Goal: Check status

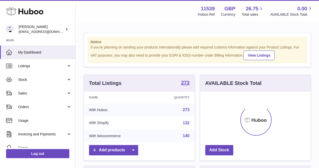
scroll to position [79, 110]
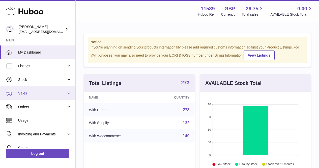
click at [31, 98] on link "Sales" at bounding box center [37, 93] width 75 height 14
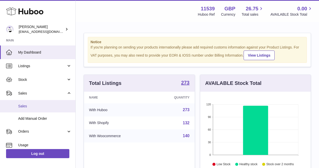
click at [31, 109] on link "Sales" at bounding box center [37, 106] width 75 height 12
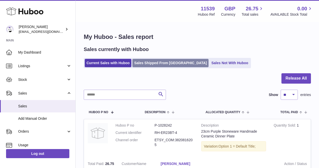
click at [153, 63] on link "Sales Shipped From [GEOGRAPHIC_DATA]" at bounding box center [170, 63] width 76 height 8
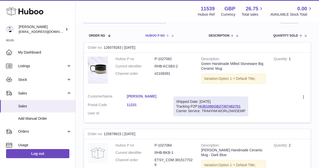
scroll to position [76, 0]
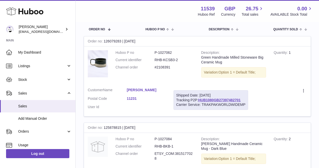
drag, startPoint x: 245, startPoint y: 104, endPoint x: 176, endPoint y: 95, distance: 69.9
click at [176, 95] on div "Shipped Date: 7th Oct 2025 Tracking P2P: HUB1080GB27397482701 Carrier Service: …" at bounding box center [211, 100] width 75 height 20
copy div "Shipped Date: 7th Oct 2025 Tracking P2P: HUB1080GB27397482701 Carrier Service: …"
click at [183, 78] on td "Huboo P no P-1027062 Current identifier RHB-KCSB3-2 Channel order #2108391" at bounding box center [155, 64] width 86 height 37
drag, startPoint x: 243, startPoint y: 100, endPoint x: 198, endPoint y: 98, distance: 44.7
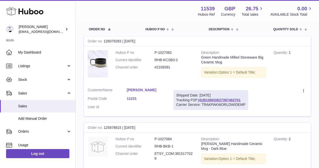
click at [198, 98] on div "Shipped Date: 7th Oct 2025 Tracking P2P: HUB1080GB27397482701 Carrier Service: …" at bounding box center [211, 100] width 75 height 20
copy div "HUB1080GB27397482701"
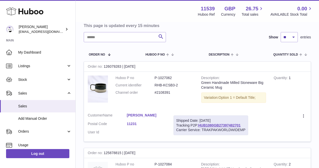
scroll to position [51, 0]
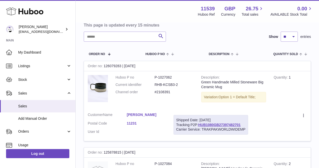
drag, startPoint x: 247, startPoint y: 129, endPoint x: 176, endPoint y: 121, distance: 71.3
click at [176, 121] on div "Shipped Date: 7th Oct 2025 Tracking P2P: HUB1080GB27397482701 Carrier Service: …" at bounding box center [211, 125] width 75 height 20
copy div "Shipped Date: 7th Oct 2025 Tracking P2P: HUB1080GB27397482701 Carrier Service: …"
click at [184, 110] on td "Shipped Date: 7th Oct 2025 Tracking P2P: HUB1080GB27397482701 Carrier Service: …" at bounding box center [211, 124] width 82 height 33
drag, startPoint x: 246, startPoint y: 129, endPoint x: 176, endPoint y: 116, distance: 72.1
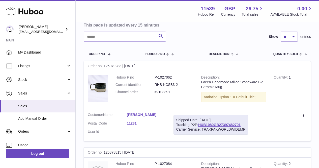
click at [176, 116] on div "Shipped Date: 7th Oct 2025 Tracking P2P: HUB1080GB27397482701 Carrier Service: …" at bounding box center [211, 125] width 75 height 20
copy div "Shipped Date: 7th Oct 2025 Tracking P2P: HUB1080GB27397482701 Carrier Service: …"
click at [196, 35] on div "Search Show ** ** ** entries" at bounding box center [197, 37] width 227 height 10
